Goal: Information Seeking & Learning: Learn about a topic

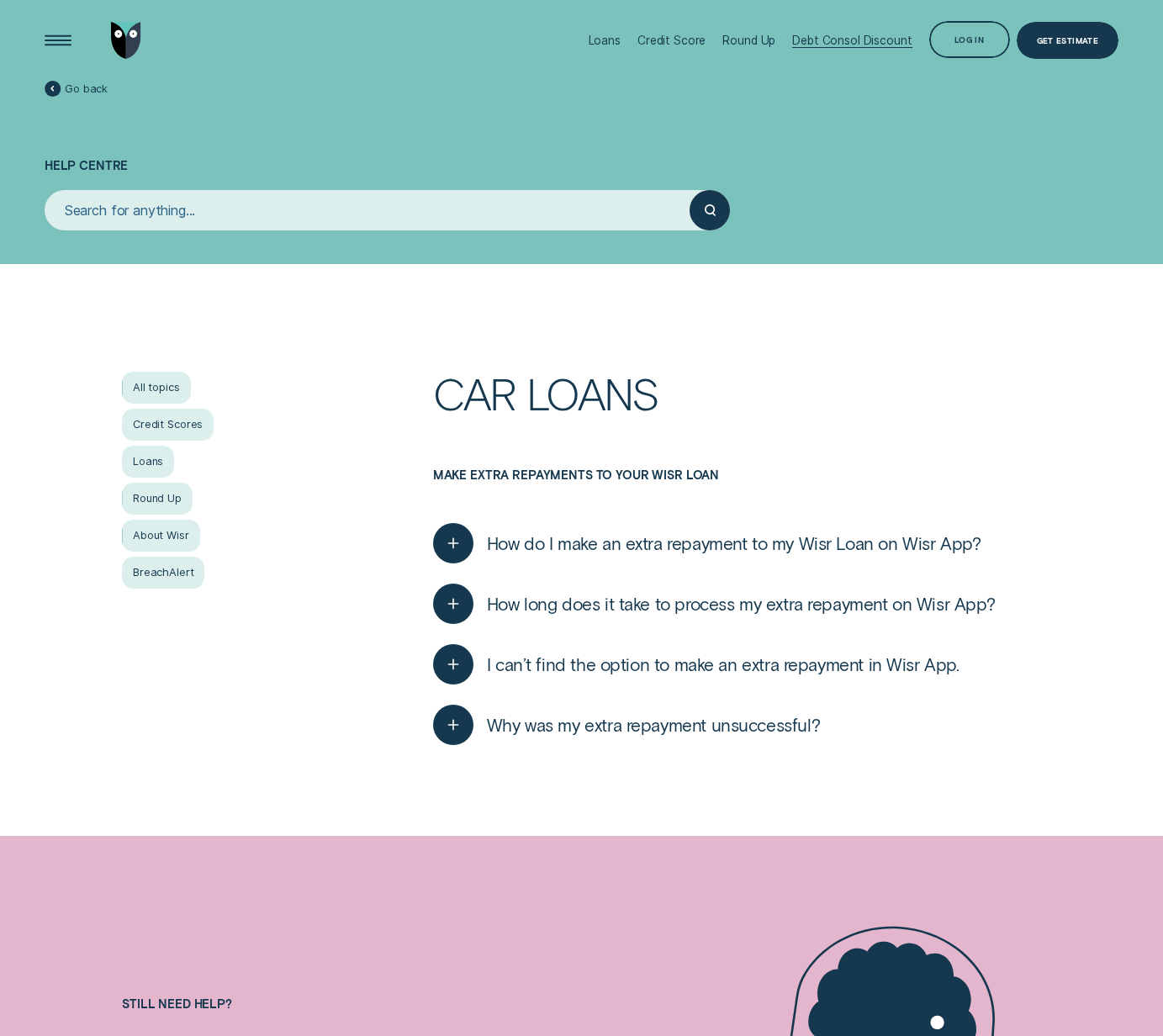
click at [819, 49] on div "Debt Consol Discount" at bounding box center [851, 40] width 119 height 81
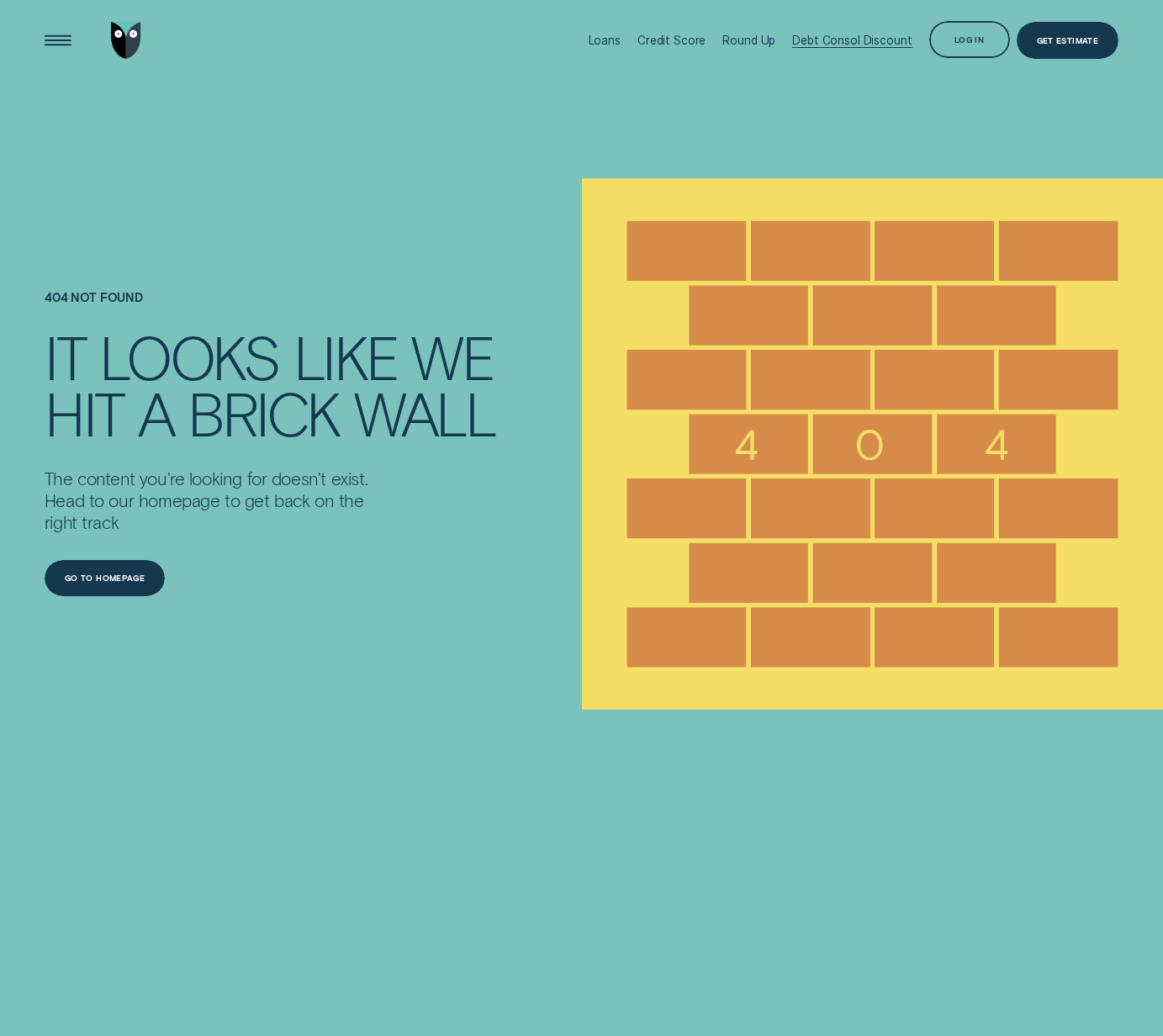
click at [861, 50] on div "Debt Consol Discount" at bounding box center [851, 40] width 119 height 81
click at [620, 38] on div "Loans" at bounding box center [605, 40] width 32 height 14
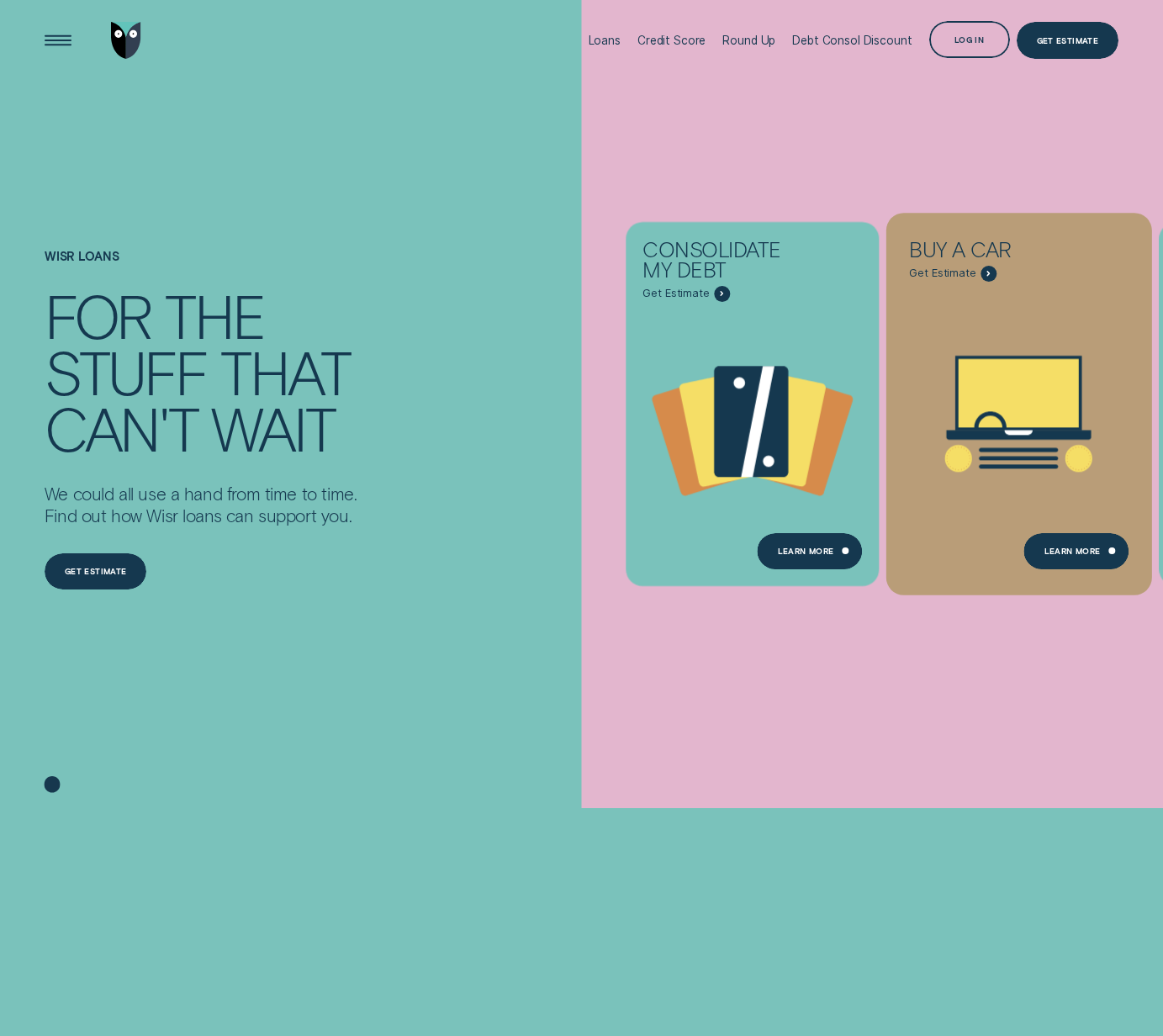
click at [1000, 327] on icon "Buy a car - Learn more" at bounding box center [1019, 414] width 266 height 202
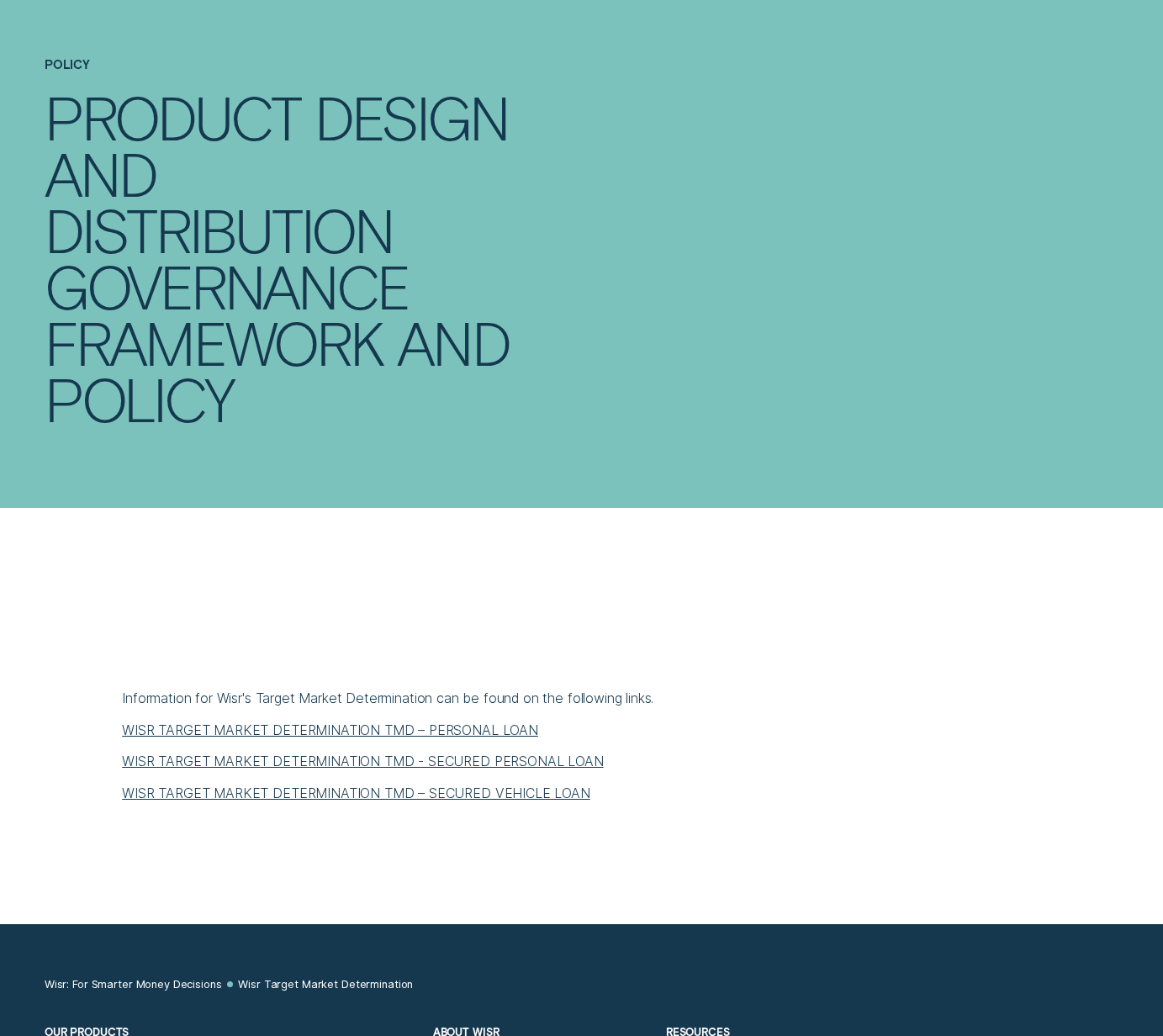
click at [474, 714] on div "Information for Wisr's Target Market Determination can be found on the followin…" at bounding box center [581, 745] width 919 height 112
click at [480, 721] on link "WISR TARGET MARKET DETERMINATION TMD – PERSONAL LOAN" at bounding box center [330, 729] width 417 height 17
